Goal: Transaction & Acquisition: Purchase product/service

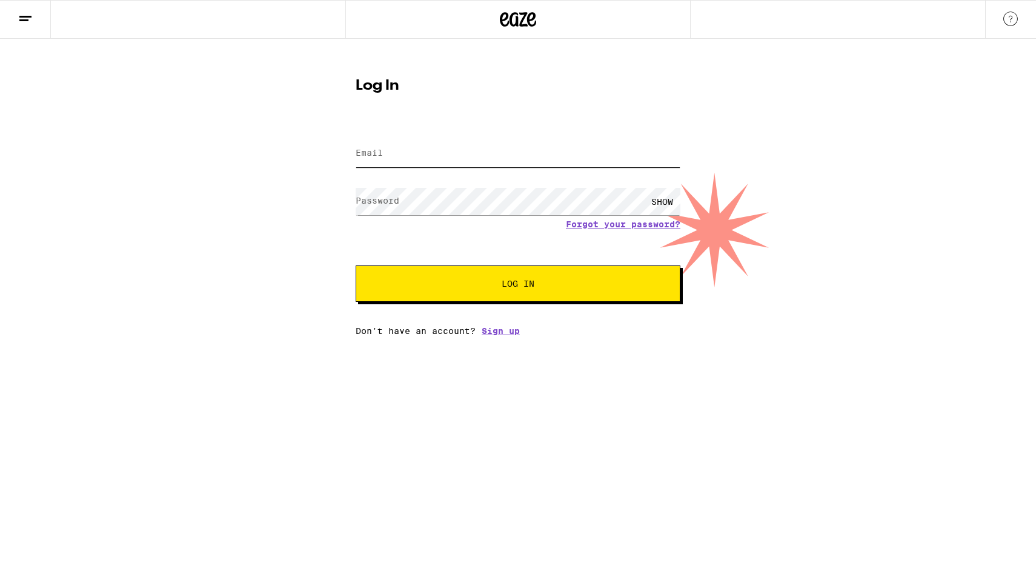
click at [454, 149] on input "Email" at bounding box center [518, 153] width 325 height 27
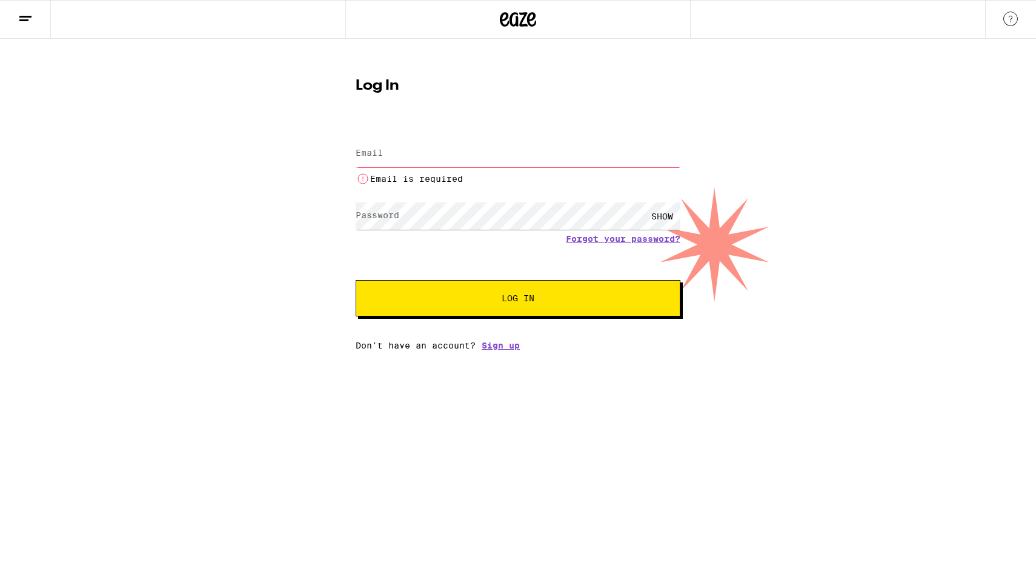
type input "[EMAIL_ADDRESS][DOMAIN_NAME]"
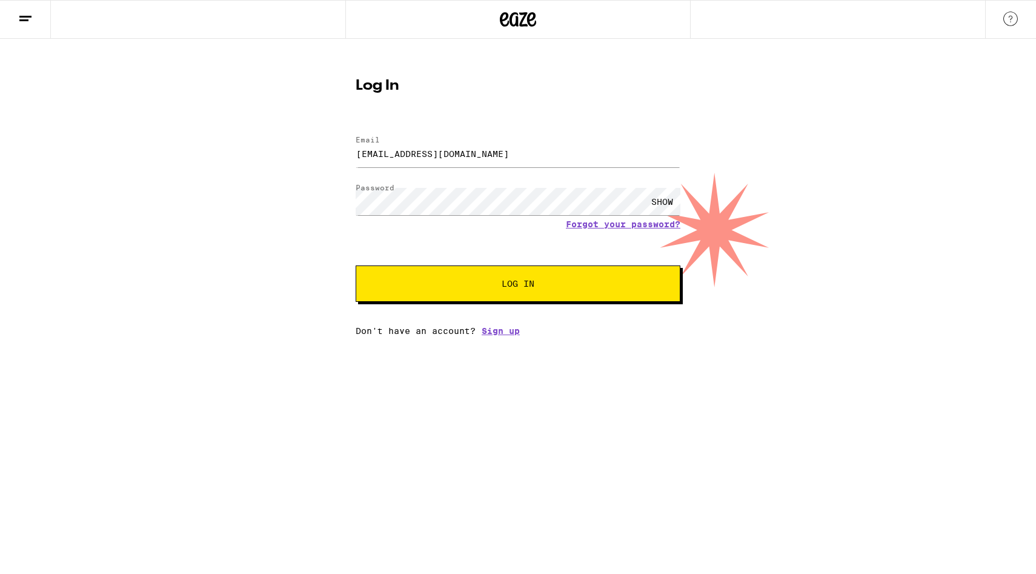
click at [507, 288] on span "Log In" at bounding box center [517, 283] width 33 height 8
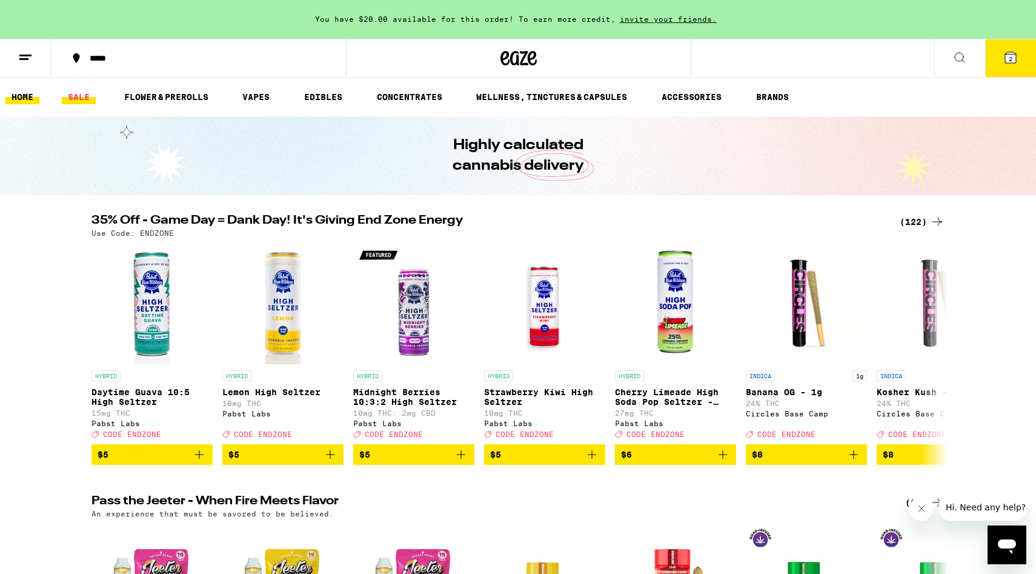
click at [87, 99] on link "SALE" at bounding box center [79, 97] width 34 height 15
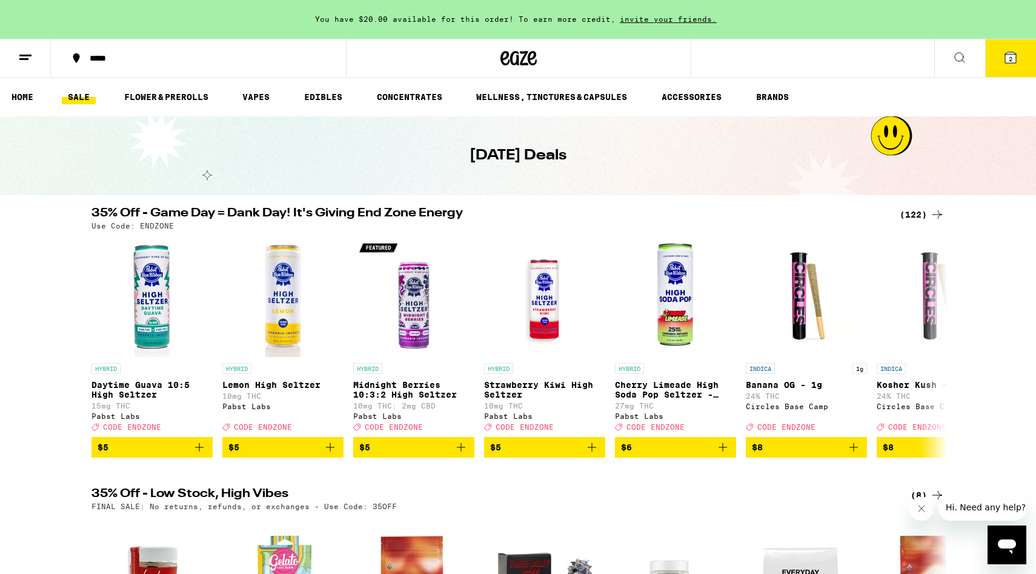
click at [923, 209] on div "(122)" at bounding box center [921, 214] width 45 height 15
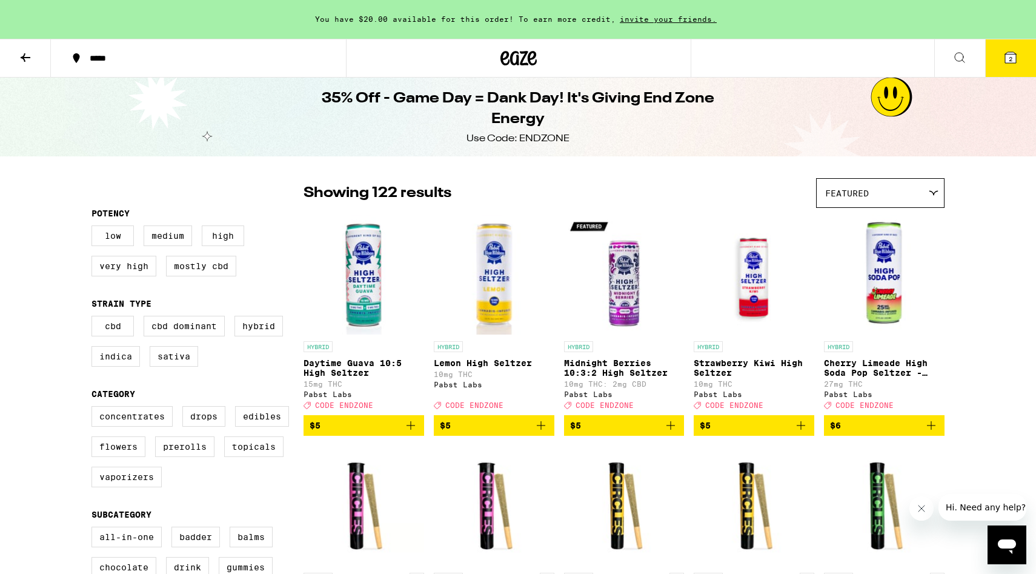
click at [542, 63] on div at bounding box center [518, 58] width 345 height 39
click at [514, 49] on icon at bounding box center [518, 58] width 36 height 22
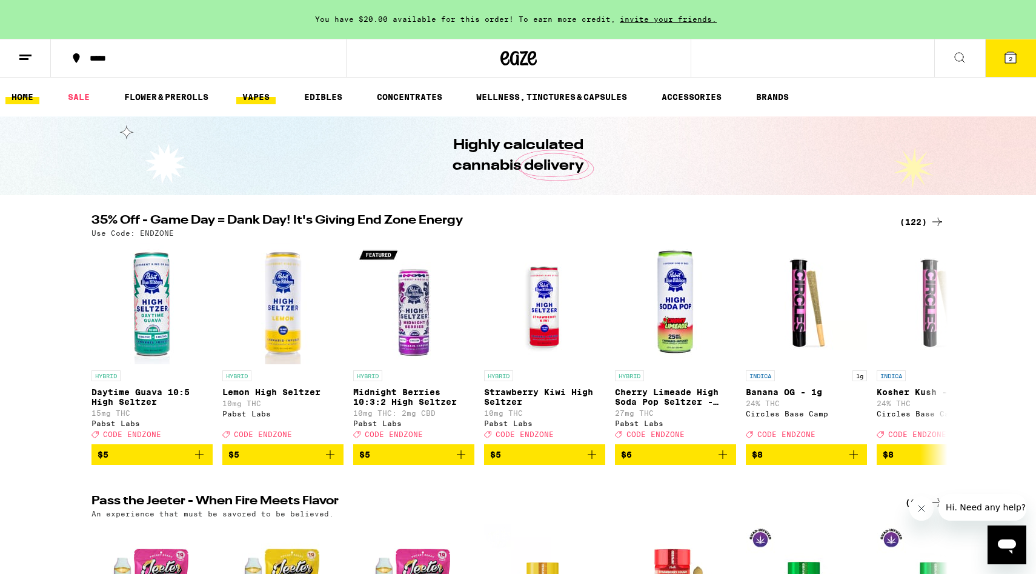
click at [262, 94] on link "VAPES" at bounding box center [255, 97] width 39 height 15
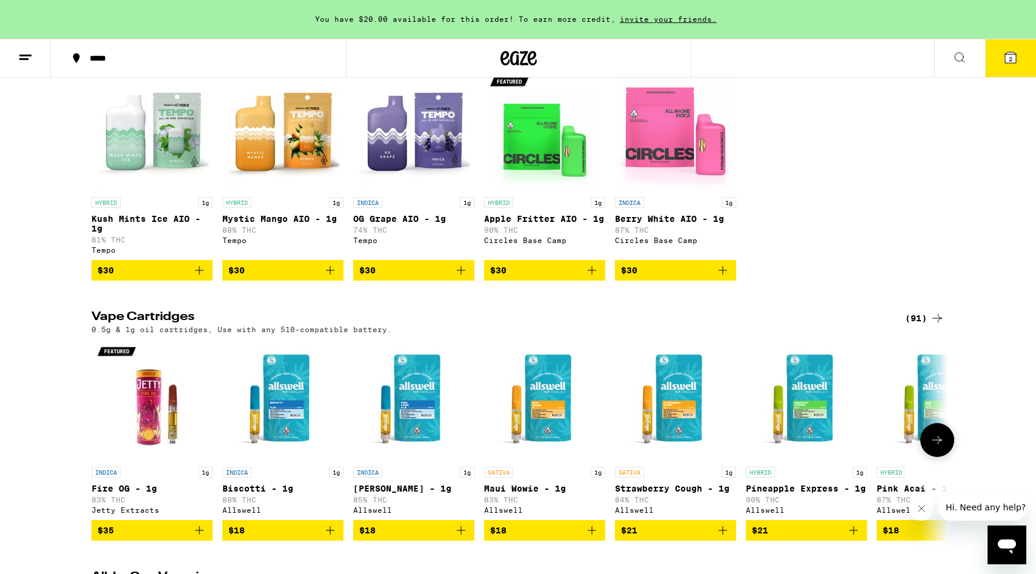
scroll to position [167, 0]
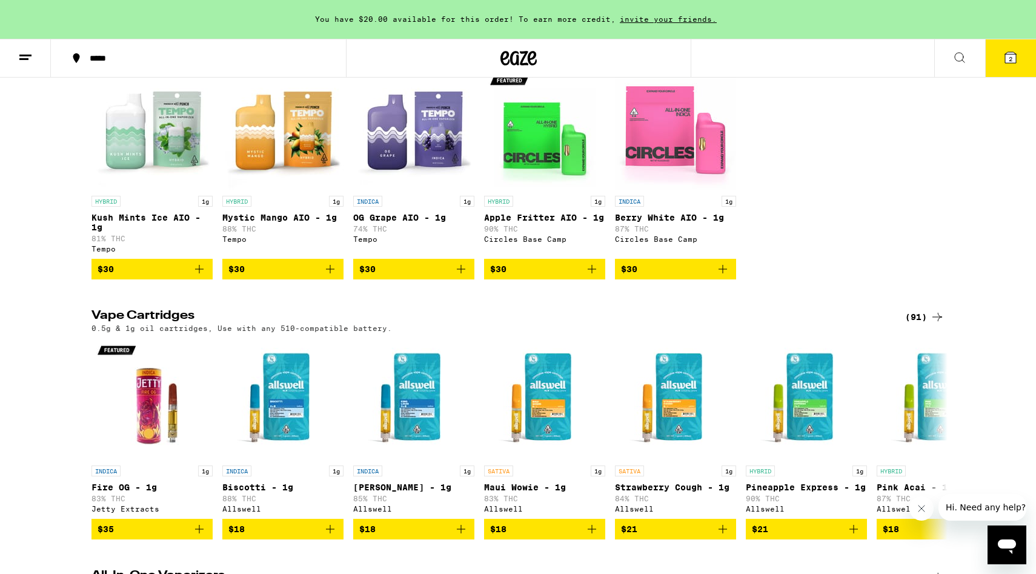
click at [268, 218] on p "Mystic Mango AIO - 1g" at bounding box center [282, 218] width 121 height 10
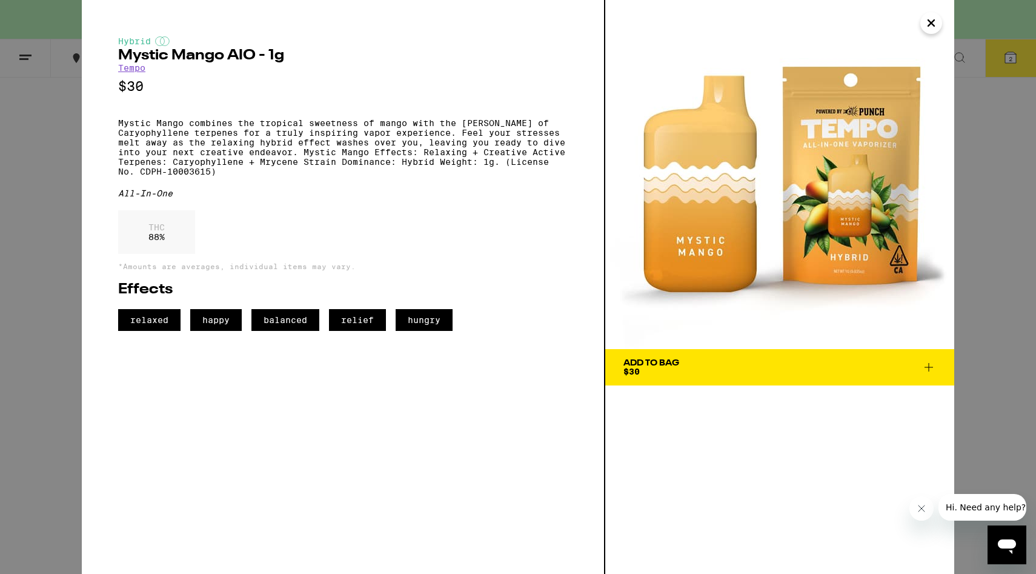
click at [130, 71] on link "Tempo" at bounding box center [131, 68] width 27 height 10
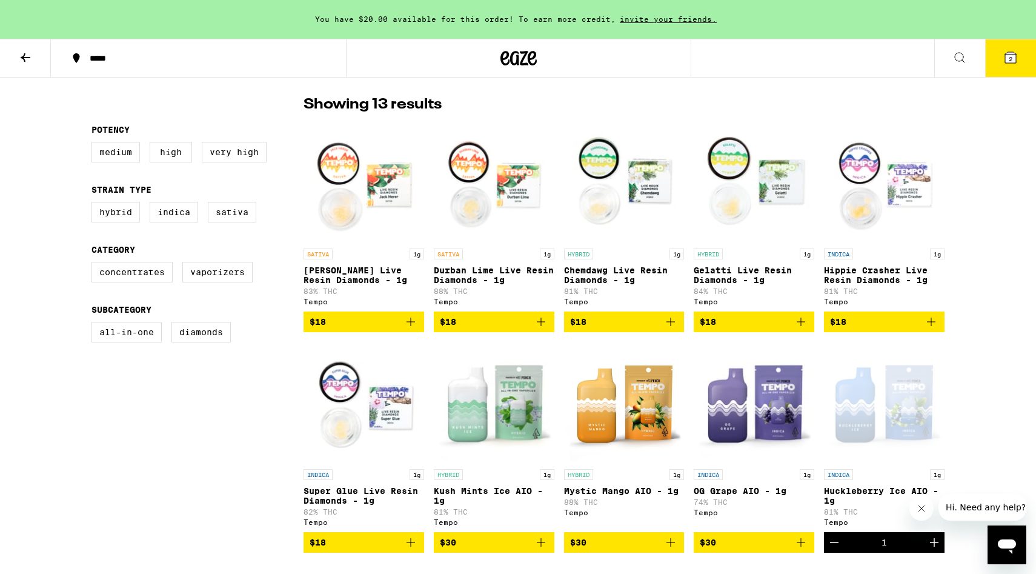
scroll to position [539, 0]
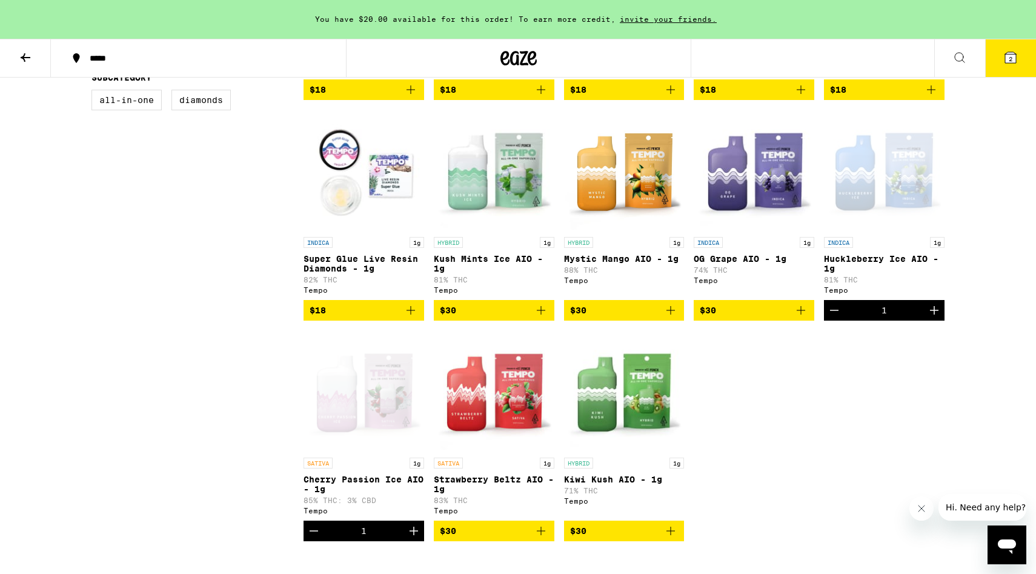
click at [833, 317] on icon "Decrement" at bounding box center [834, 310] width 15 height 15
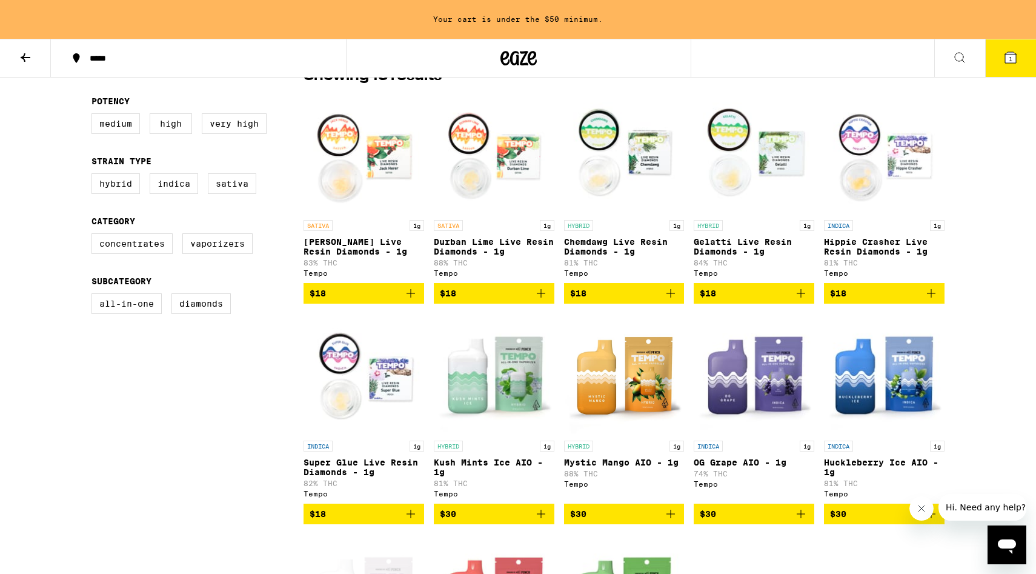
scroll to position [336, 0]
